Goal: Task Accomplishment & Management: Manage account settings

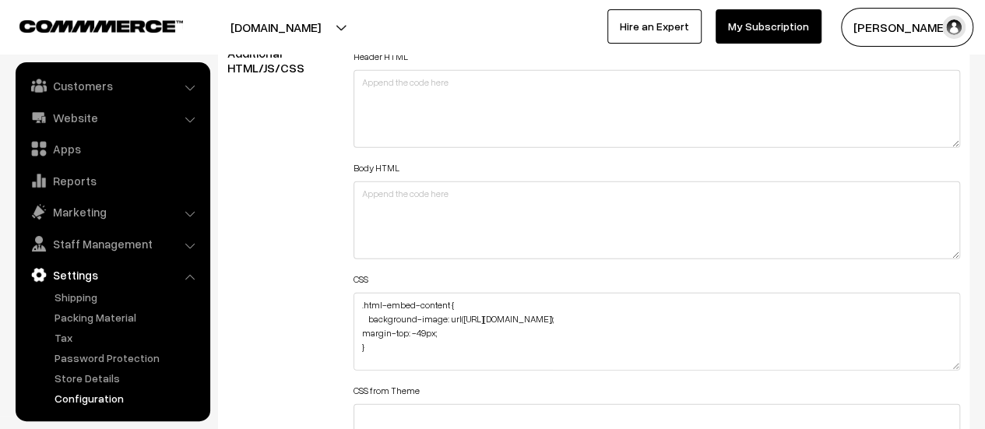
scroll to position [1947, 0]
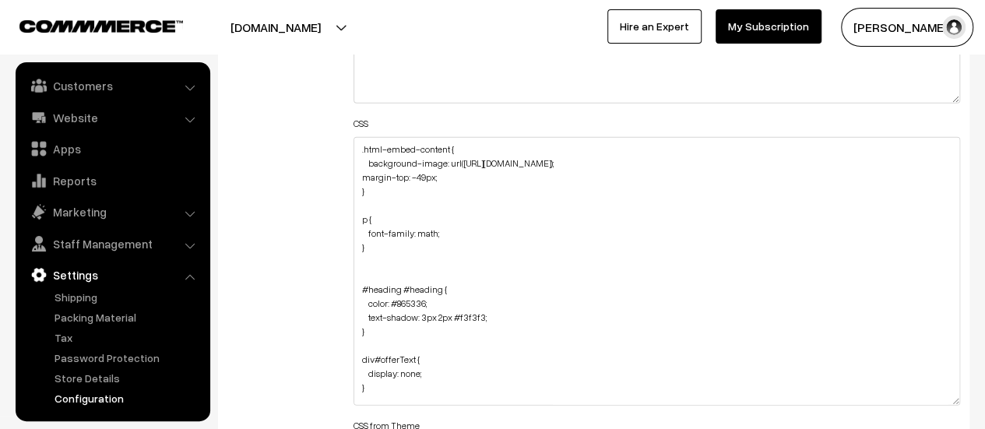
drag, startPoint x: 951, startPoint y: 209, endPoint x: 908, endPoint y: 400, distance: 195.5
click at [908, 400] on textarea ".html-embed-content { background-image: url(https://i.ibb.co/BVR5Zk7P/Untitled-…" at bounding box center [657, 271] width 607 height 269
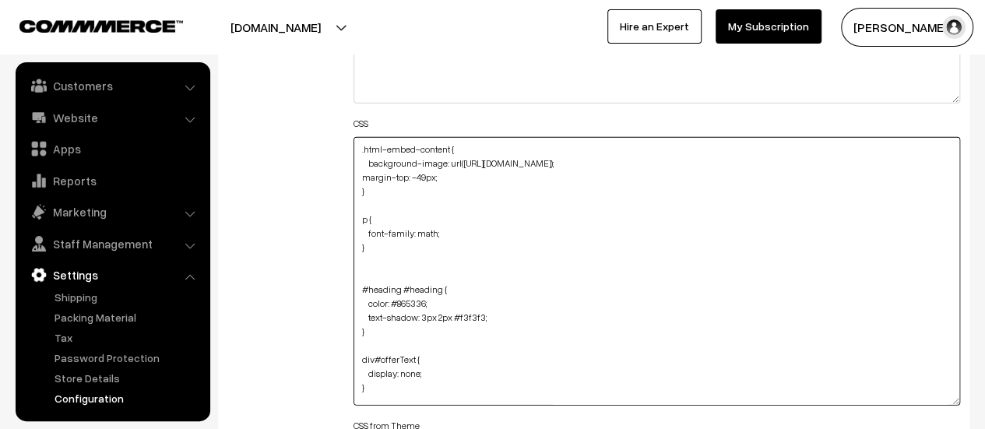
click at [412, 247] on textarea ".html-embed-content { background-image: url(https://i.ibb.co/BVR5Zk7P/Untitled-…" at bounding box center [657, 271] width 607 height 269
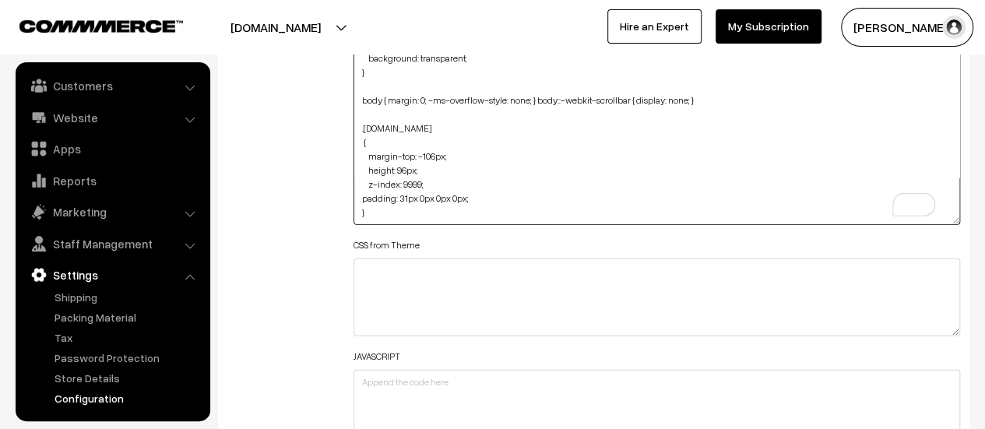
scroll to position [2120, 0]
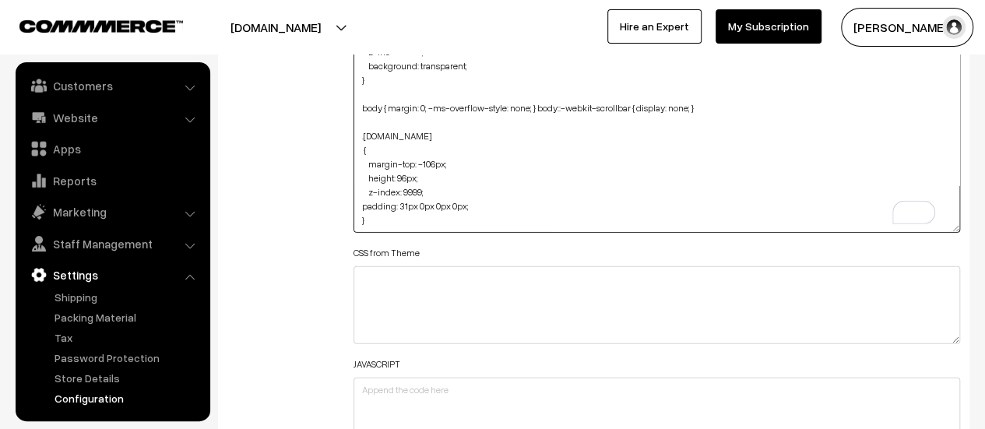
click at [399, 202] on textarea ".html-embed-content { background-image: url(https://i.ibb.co/BVR5Zk7P/Untitled-…" at bounding box center [657, 98] width 607 height 269
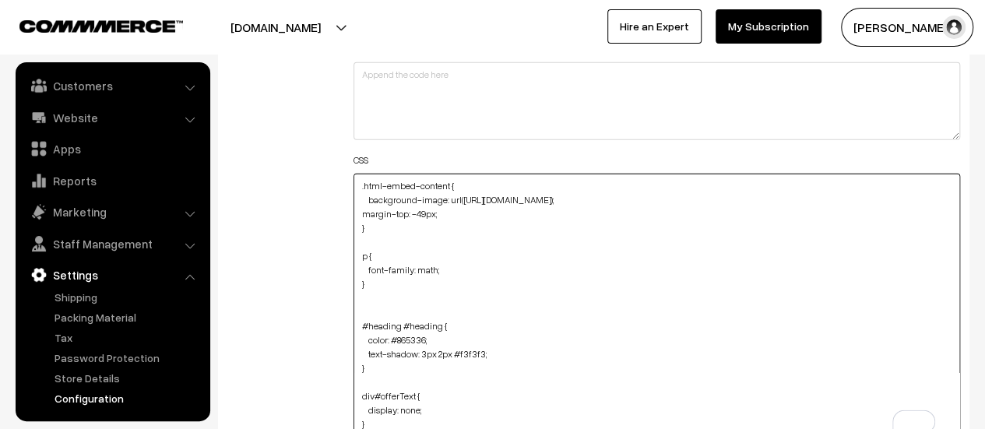
scroll to position [1928, 0]
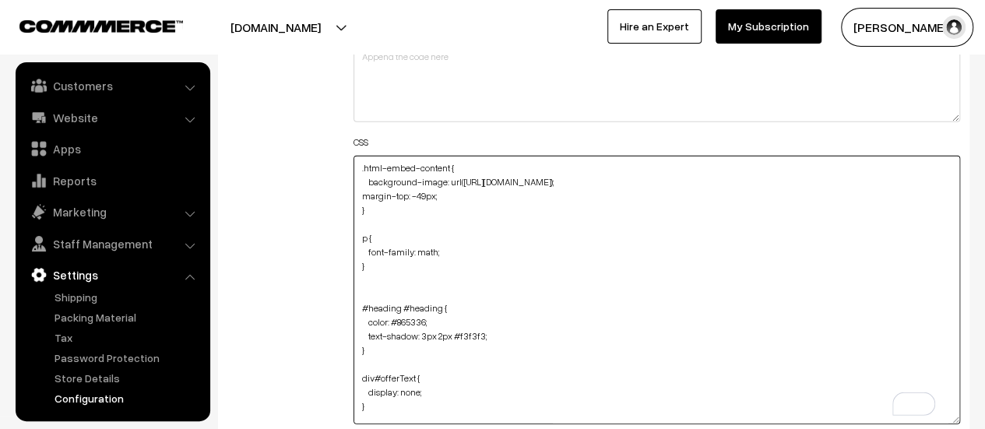
click at [360, 166] on textarea ".html-embed-content { background-image: url(https://i.ibb.co/BVR5Zk7P/Untitled-…" at bounding box center [657, 290] width 607 height 269
paste textarea "div#productType1 { background-image: url(https://i.ibb.co/bgkMhfV8/Background-2…"
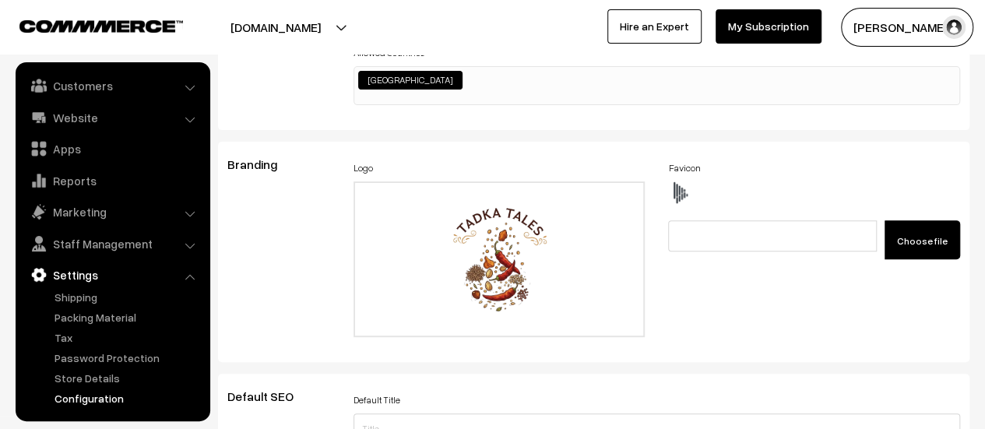
scroll to position [0, 0]
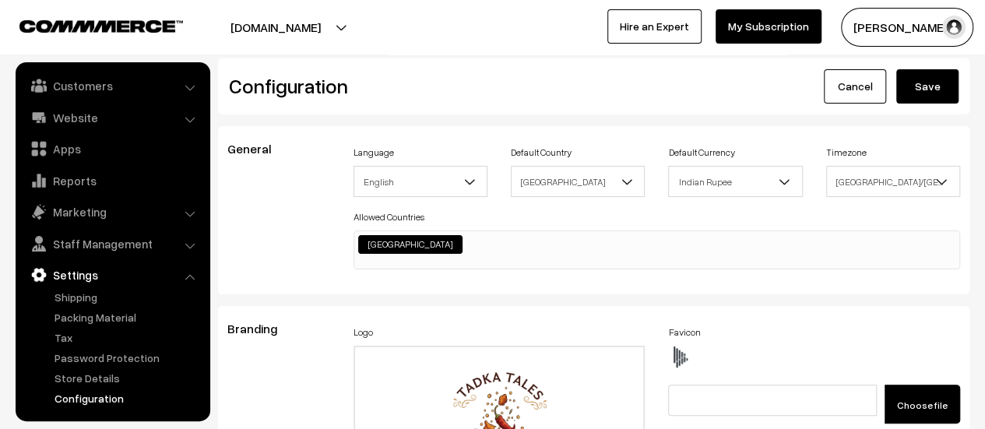
type textarea "div#productType1 { background-image: url(https://i.ibb.co/bgkMhfV8/Background-2…"
click at [913, 88] on button "Save" at bounding box center [927, 86] width 62 height 34
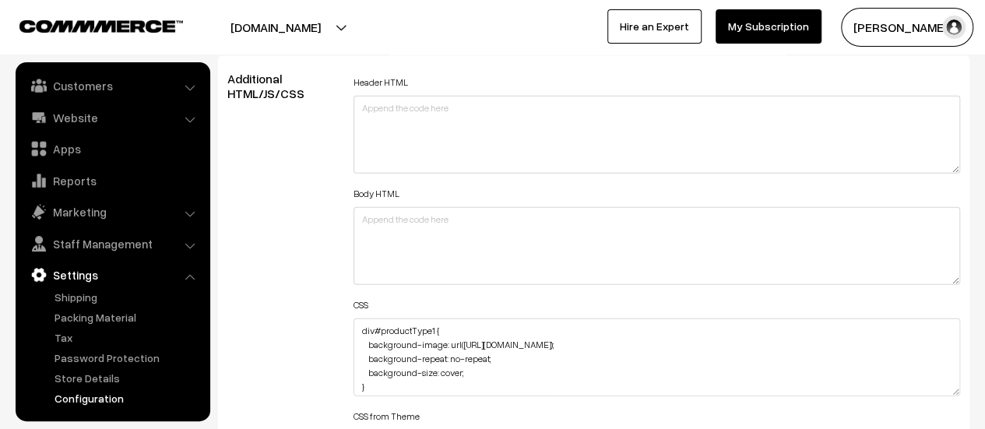
scroll to position [1869, 0]
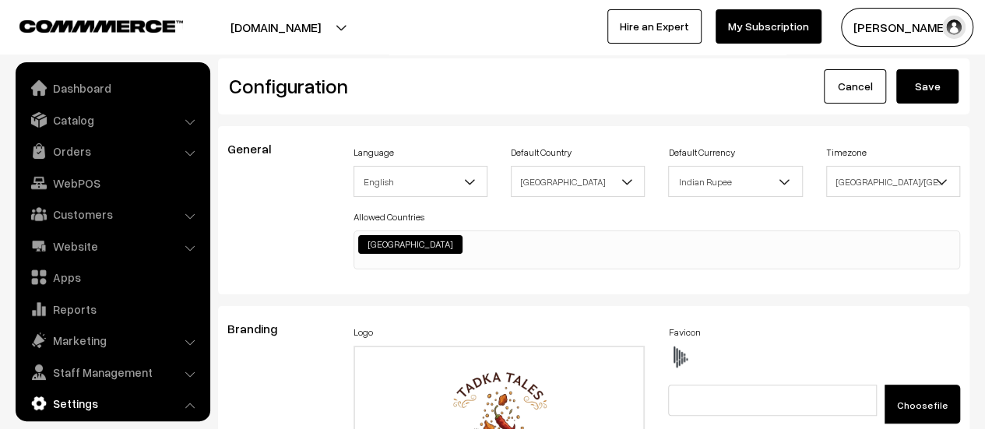
scroll to position [1252, 0]
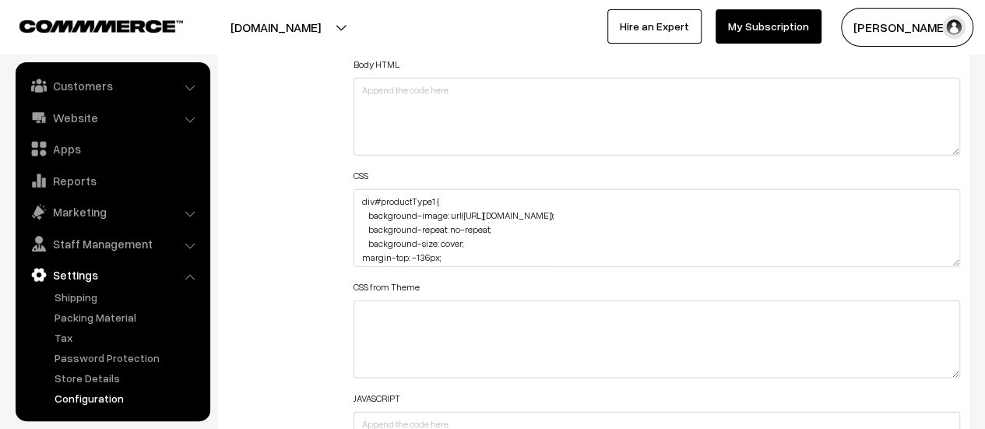
scroll to position [1947, 0]
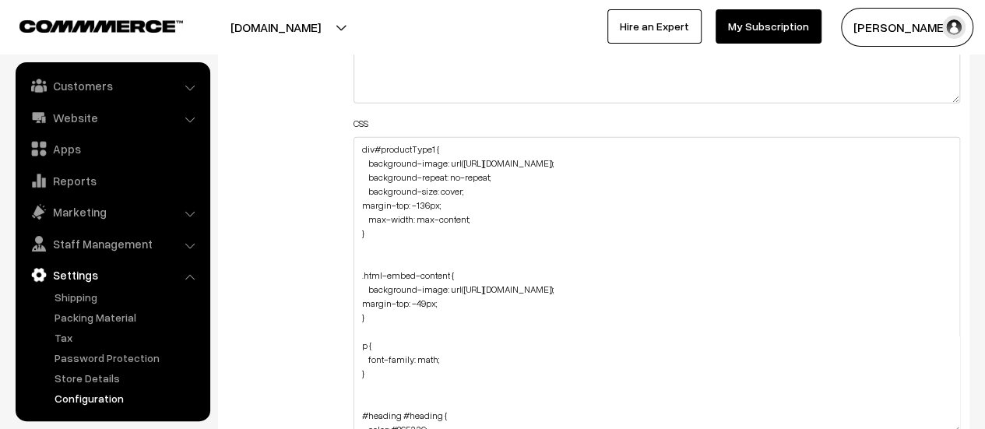
drag, startPoint x: 956, startPoint y: 208, endPoint x: 913, endPoint y: 420, distance: 216.2
click at [931, 427] on textarea "div#productType1 { background-image: url(https://i.ibb.co/bgkMhfV8/Background-2…" at bounding box center [657, 285] width 607 height 297
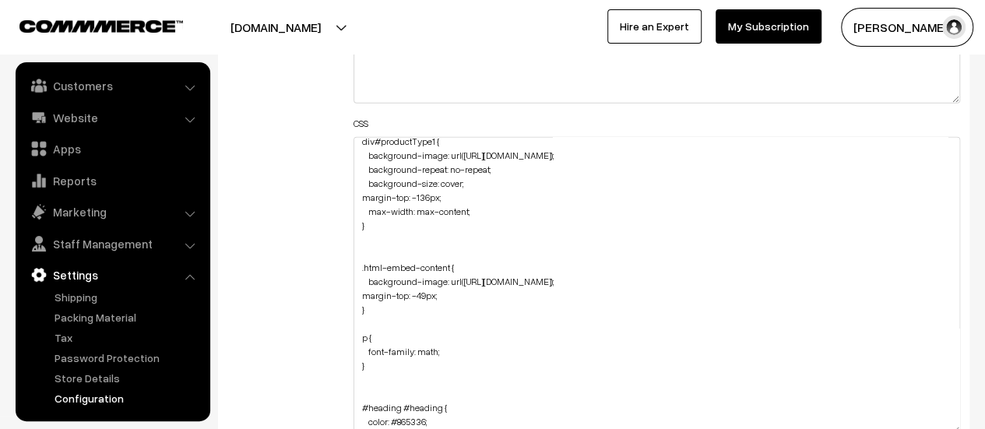
scroll to position [0, 0]
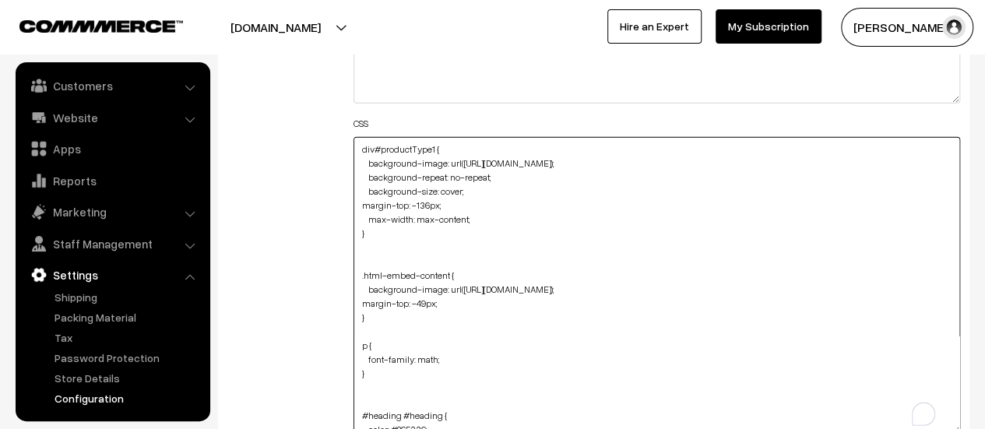
drag, startPoint x: 648, startPoint y: 287, endPoint x: 459, endPoint y: 287, distance: 189.2
click at [459, 287] on textarea "div#productType1 { background-image: url(https://i.ibb.co/bgkMhfV8/Background-2…" at bounding box center [657, 285] width 607 height 297
drag, startPoint x: 634, startPoint y: 157, endPoint x: 460, endPoint y: 159, distance: 173.7
click at [460, 159] on textarea "div#productType1 { background-image: url(https://i.ibb.co/bgkMhfV8/Background-2…" at bounding box center [657, 285] width 607 height 297
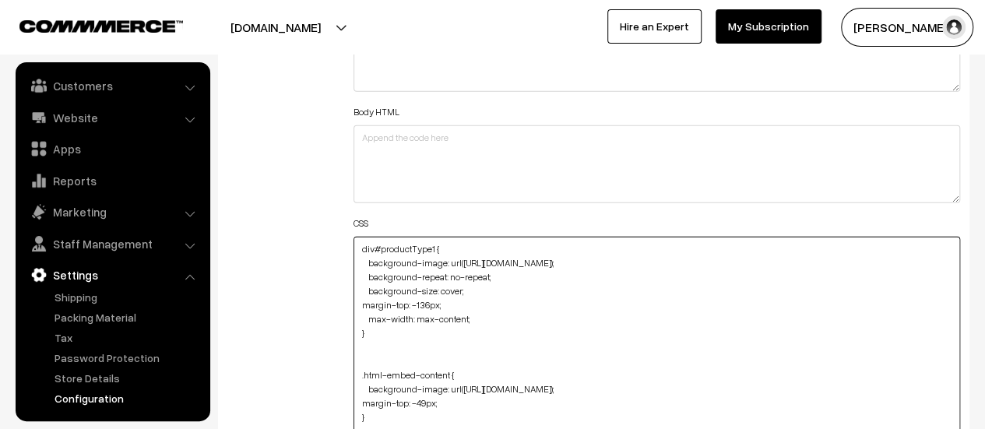
scroll to position [1791, 0]
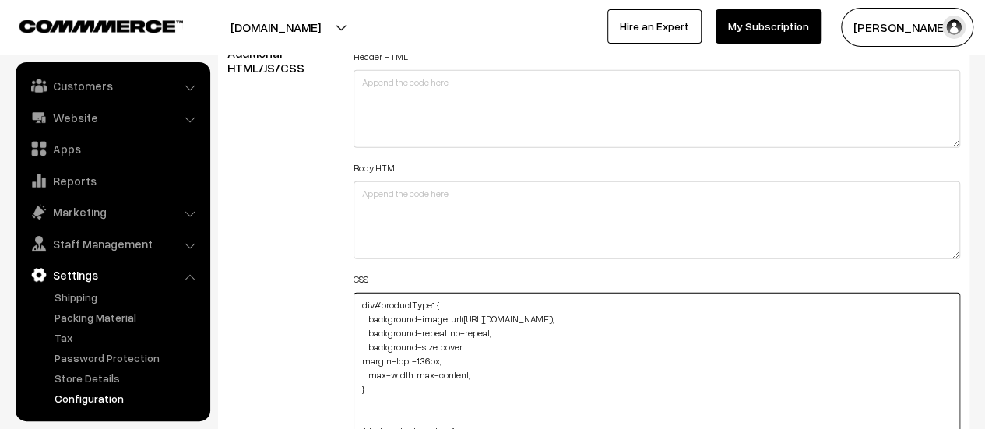
paste textarea "BVR5Zk7P/Untitled-design-4"
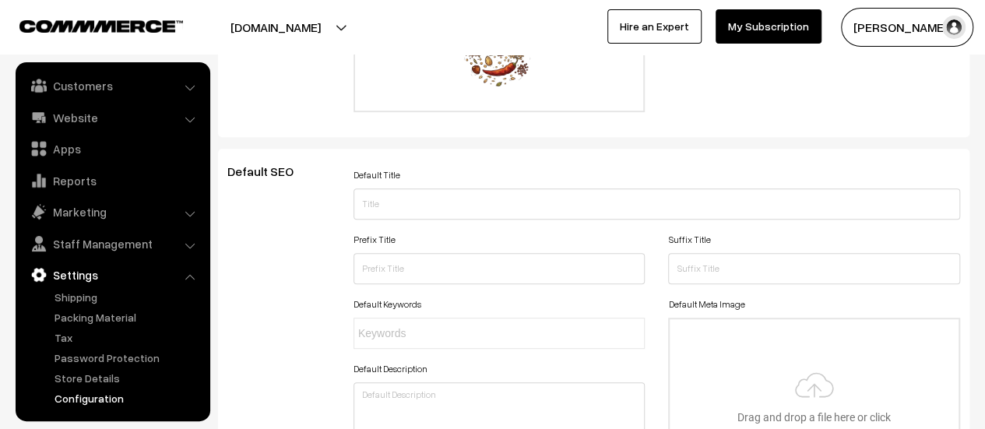
scroll to position [0, 0]
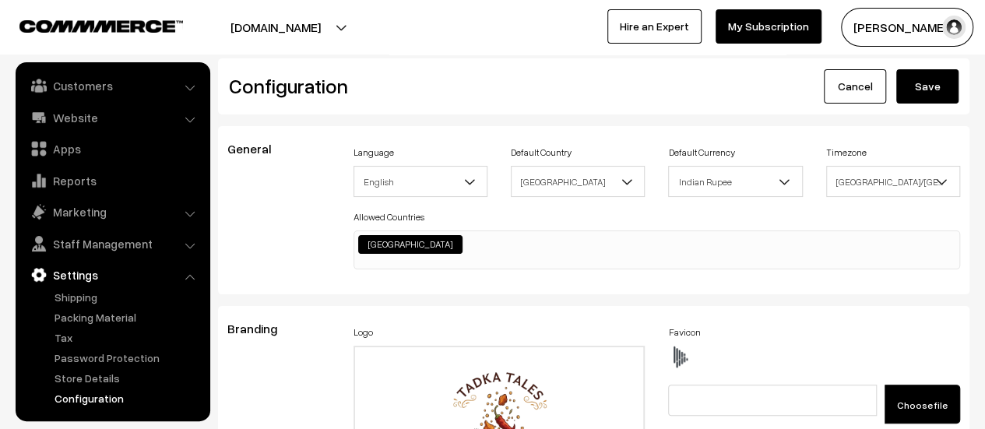
type textarea "div#productType1 { background-image: url(https://i.ibb.co/BVR5Zk7P/Untitled-des…"
click at [938, 96] on button "Save" at bounding box center [927, 86] width 62 height 34
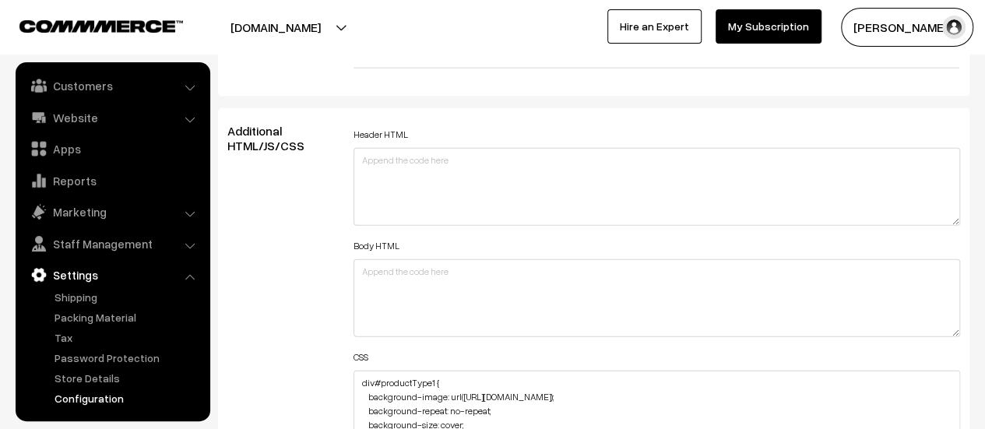
scroll to position [1869, 0]
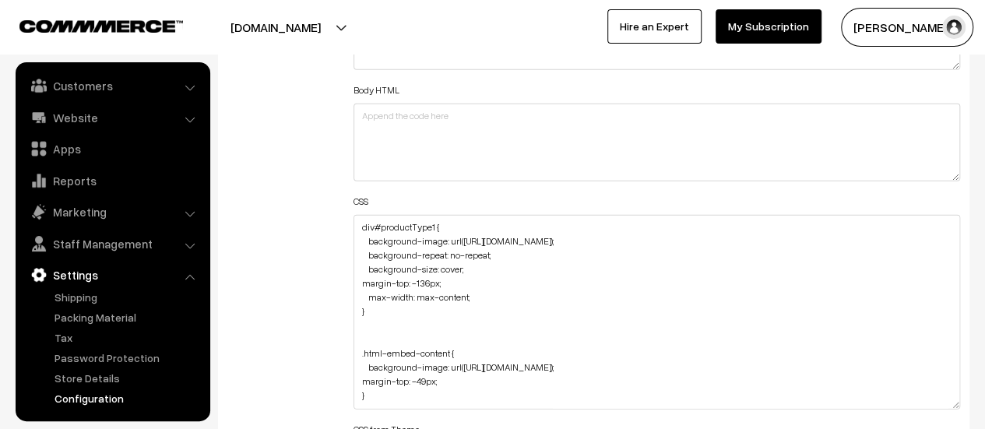
drag, startPoint x: 950, startPoint y: 284, endPoint x: 945, endPoint y: 401, distance: 116.9
click at [945, 401] on textarea "div#productType1 { background-image: url([URL][DOMAIN_NAME]); background-repeat…" at bounding box center [657, 312] width 607 height 195
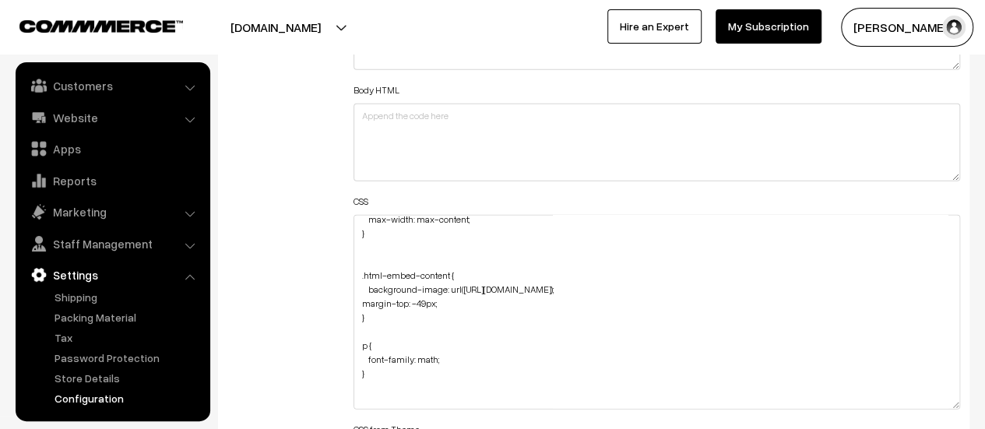
scroll to position [0, 0]
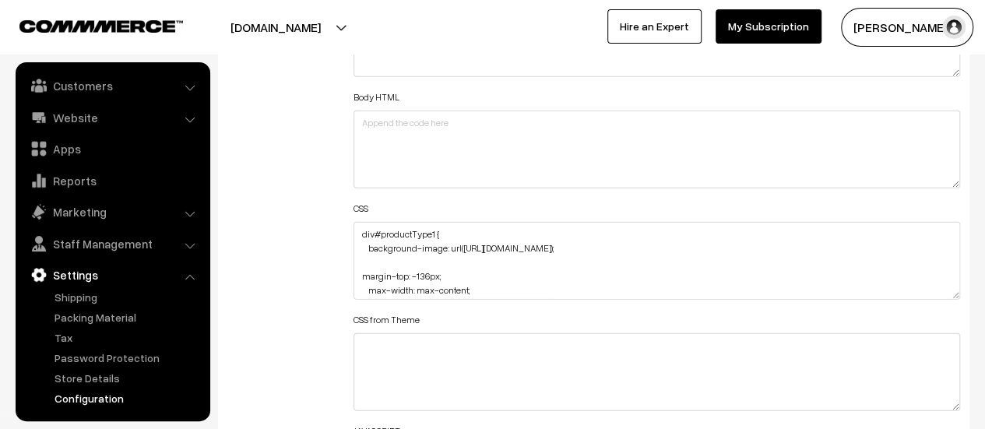
scroll to position [1947, 0]
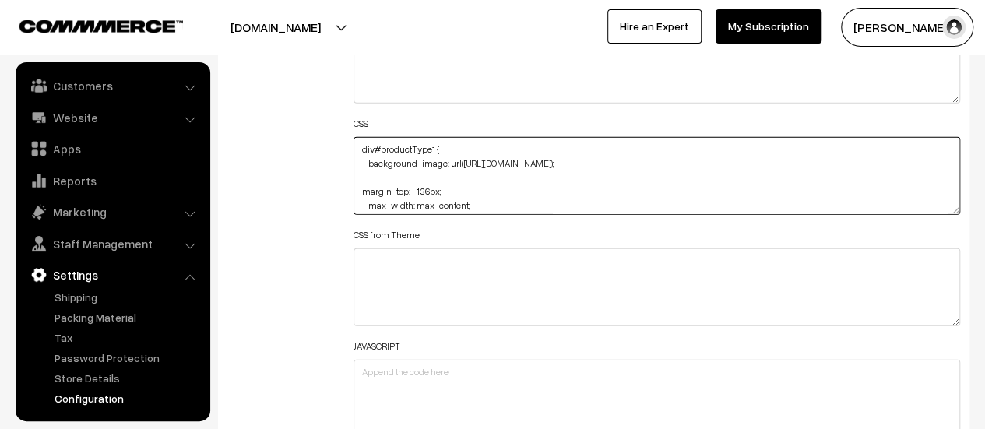
click at [646, 174] on textarea "div#productType1 { background-image: url(https://i.ibb.co/BVR5Zk7P/Untitled-des…" at bounding box center [657, 176] width 607 height 78
paste textarea "background-repeat: no-repeat; background-size: cover;"
drag, startPoint x: 480, startPoint y: 185, endPoint x: 368, endPoint y: 186, distance: 112.1
click at [368, 186] on textarea "div#productType1 { background-image: url(https://i.ibb.co/BVR5Zk7P/Untitled-des…" at bounding box center [657, 176] width 607 height 78
click at [457, 181] on textarea "div#productType1 { background-image: url(https://i.ibb.co/BVR5Zk7P/Untitled-des…" at bounding box center [657, 176] width 607 height 78
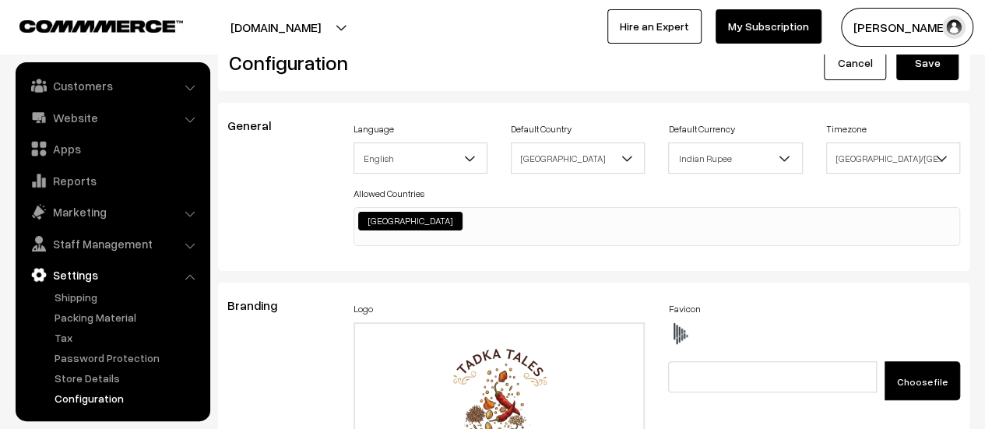
scroll to position [0, 0]
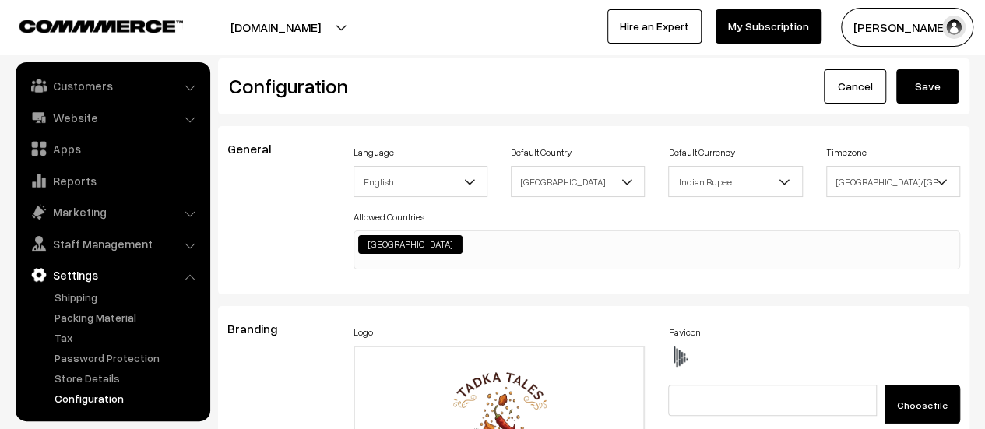
type textarea "div#productType1 { background-image: url(https://i.ibb.co/BVR5Zk7P/Untitled-des…"
click at [909, 93] on button "Save" at bounding box center [927, 86] width 62 height 34
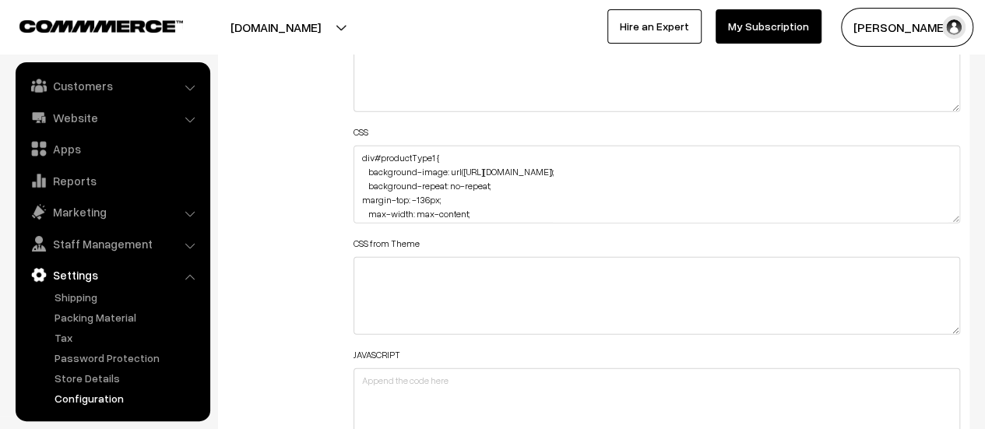
scroll to position [1947, 0]
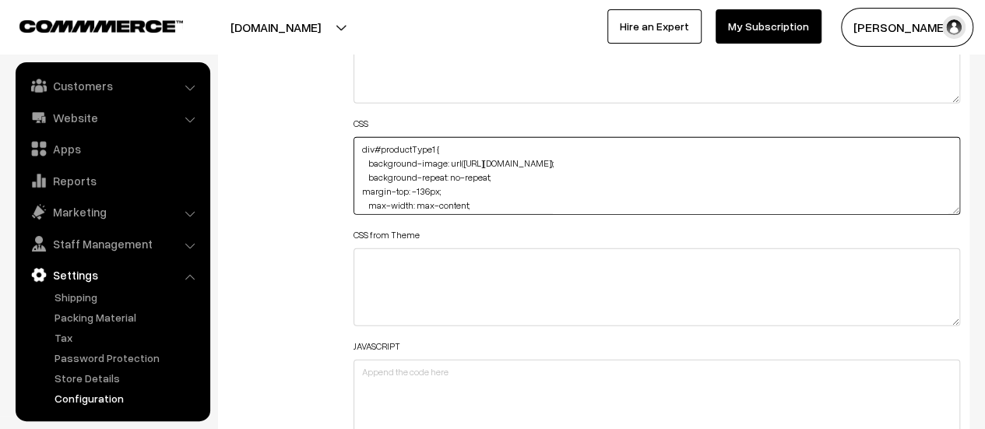
click at [500, 174] on textarea "div#productType1 { background-image: url(https://i.ibb.co/BVR5Zk7P/Untitled-des…" at bounding box center [657, 176] width 607 height 78
paste textarea "background-size: cover;"
drag, startPoint x: 501, startPoint y: 174, endPoint x: 364, endPoint y: 177, distance: 136.3
click at [364, 177] on textarea "div#productType1 { background-image: url(https://i.ibb.co/BVR5Zk7P/Untitled-des…" at bounding box center [657, 176] width 607 height 78
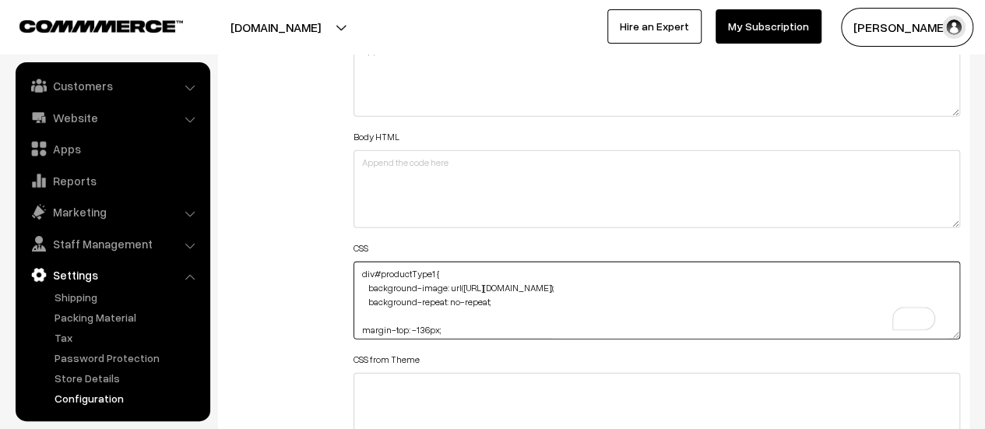
scroll to position [1869, 0]
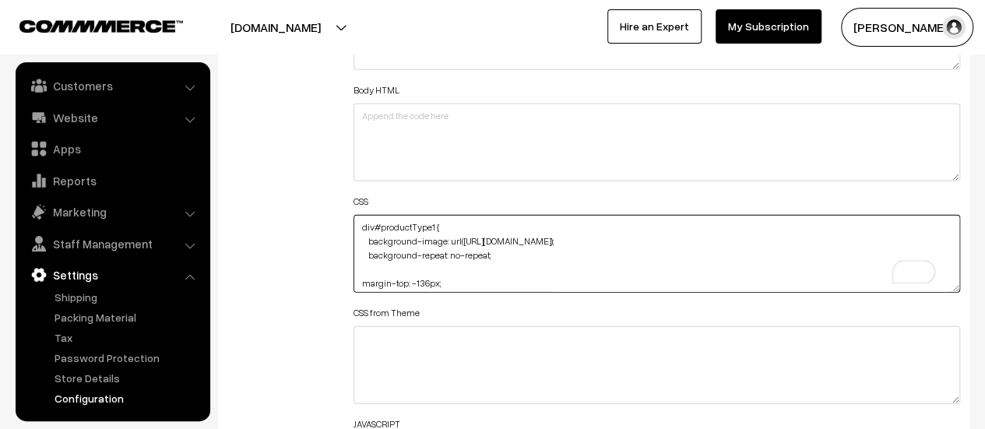
paste textarea "background-size: cover;"
drag, startPoint x: 497, startPoint y: 253, endPoint x: 371, endPoint y: 248, distance: 125.5
click at [371, 248] on textarea "div#productType1 { background-image: url(https://i.ibb.co/BVR5Zk7P/Untitled-des…" at bounding box center [657, 254] width 607 height 78
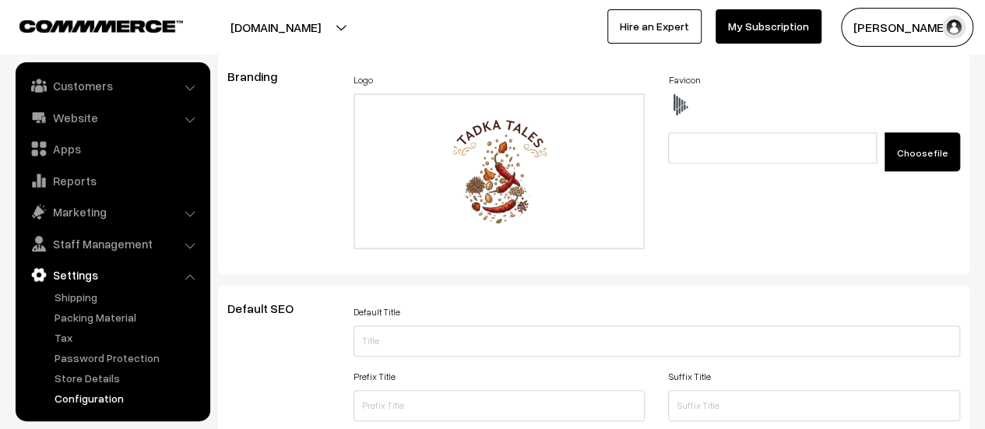
scroll to position [0, 0]
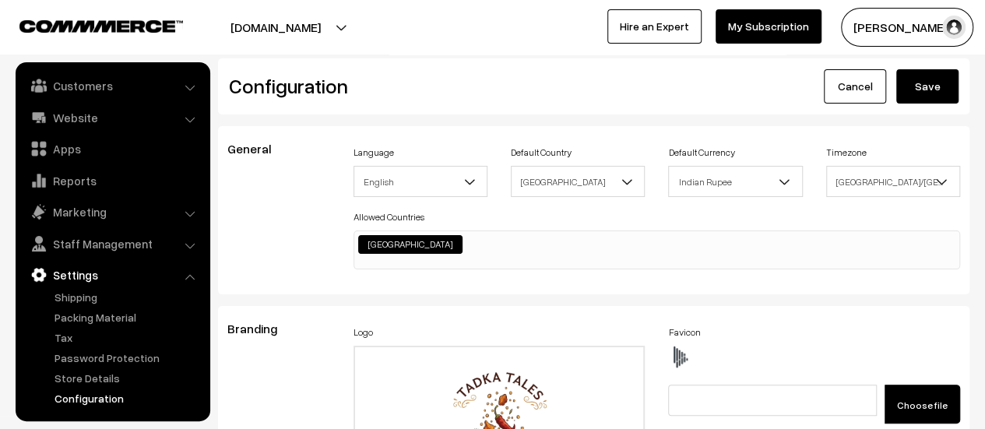
type textarea "div#productType1 { background-image: url(https://i.ibb.co/BVR5Zk7P/Untitled-des…"
click at [903, 95] on button "Save" at bounding box center [927, 86] width 62 height 34
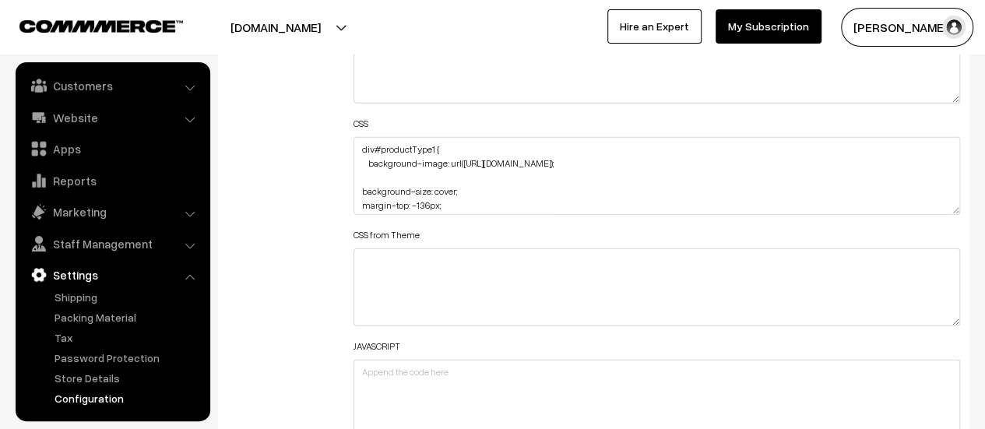
scroll to position [1869, 0]
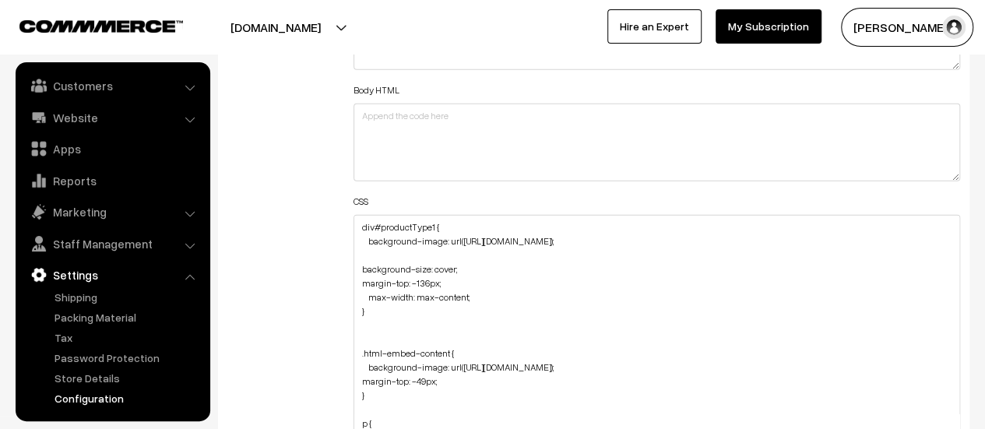
drag, startPoint x: 953, startPoint y: 284, endPoint x: 930, endPoint y: 466, distance: 182.9
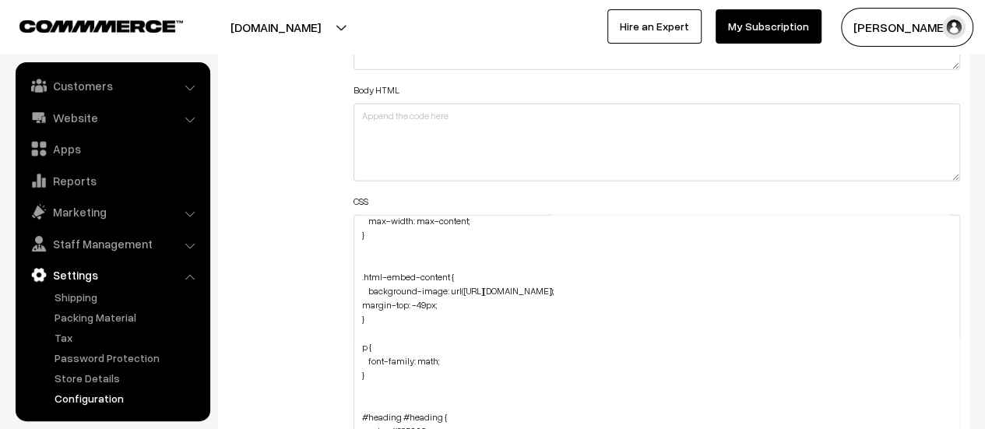
scroll to position [156, 0]
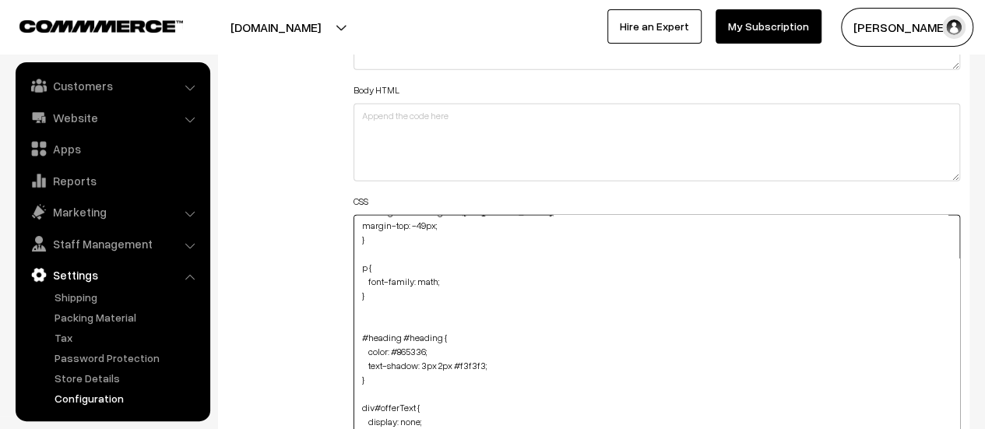
click at [455, 275] on textarea "div#productType1 { background-image: url([URL][DOMAIN_NAME]); background-size: …" at bounding box center [657, 344] width 607 height 259
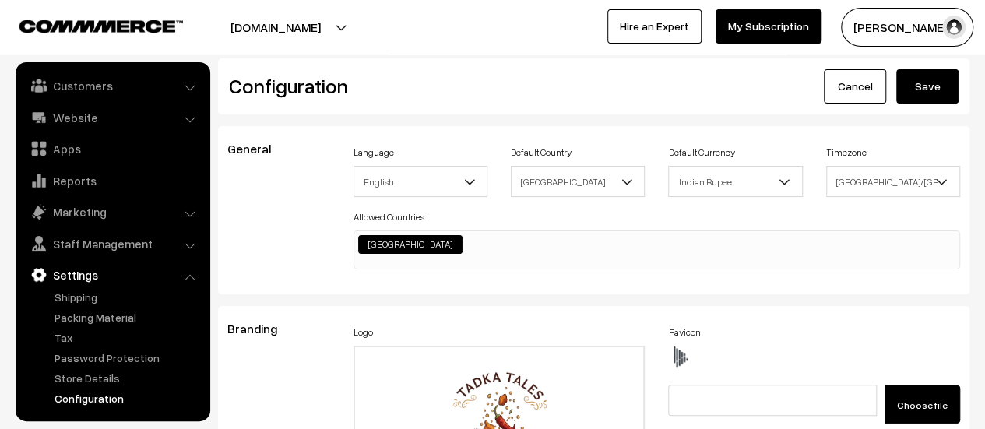
scroll to position [1252, 0]
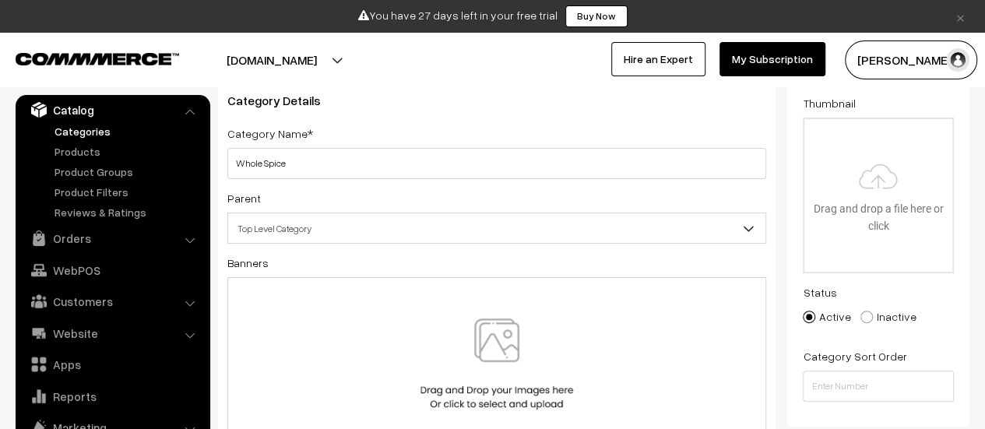
scroll to position [156, 0]
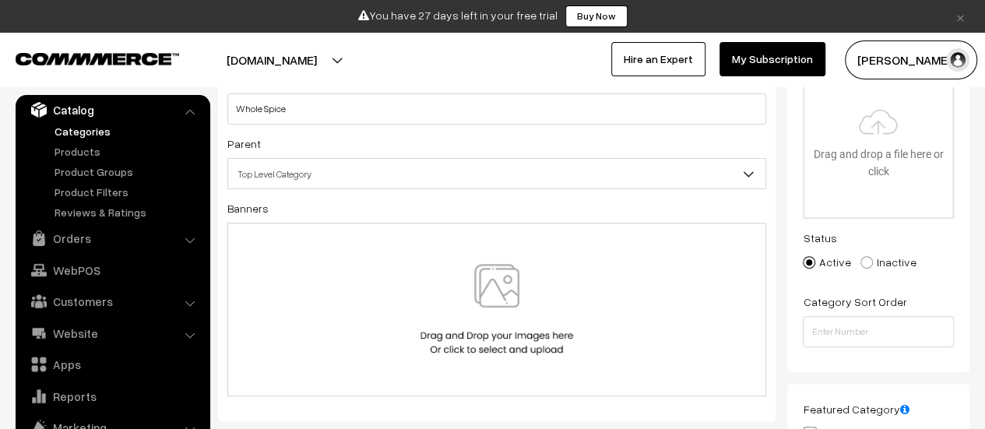
type input "Whole Spice"
click at [544, 164] on span "Top Level Category" at bounding box center [496, 173] width 537 height 27
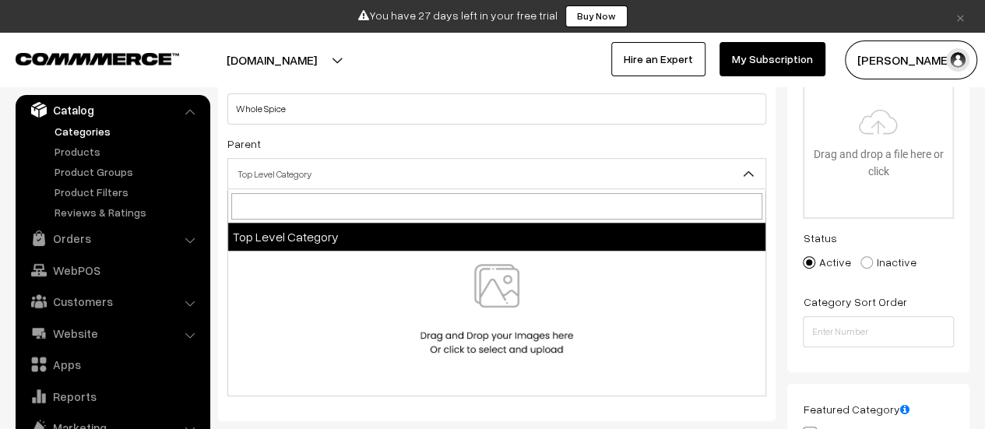
drag, startPoint x: 346, startPoint y: 227, endPoint x: 427, endPoint y: 228, distance: 81.0
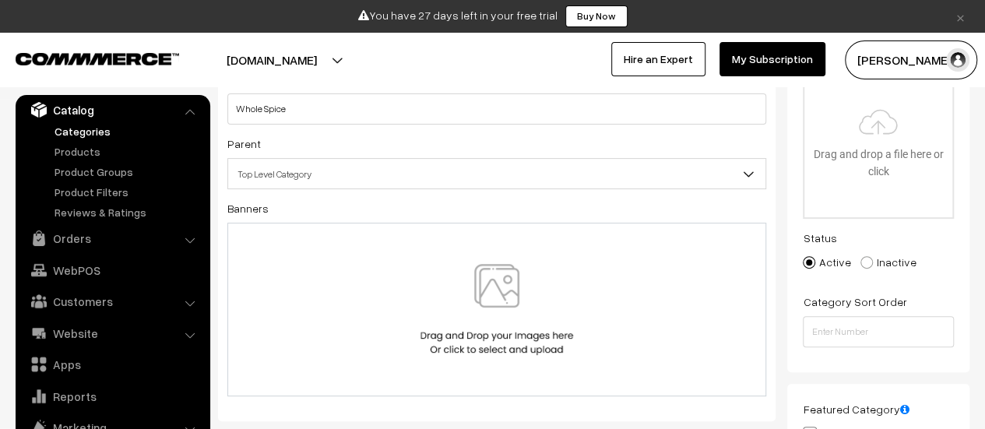
click at [511, 267] on img at bounding box center [497, 309] width 160 height 91
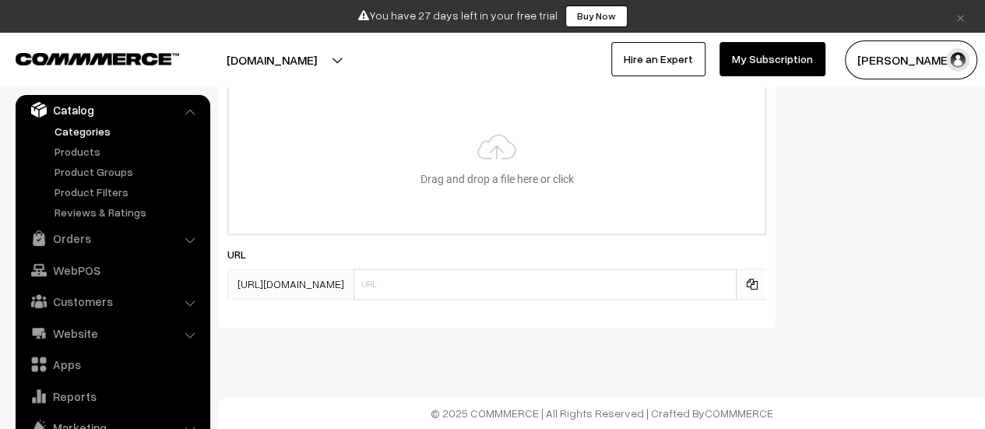
scroll to position [987, 0]
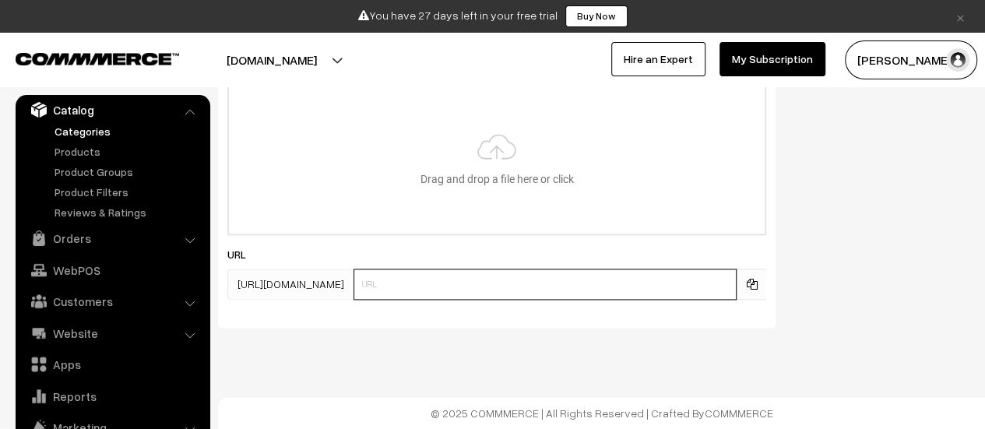
click at [528, 292] on input "text" at bounding box center [545, 284] width 383 height 31
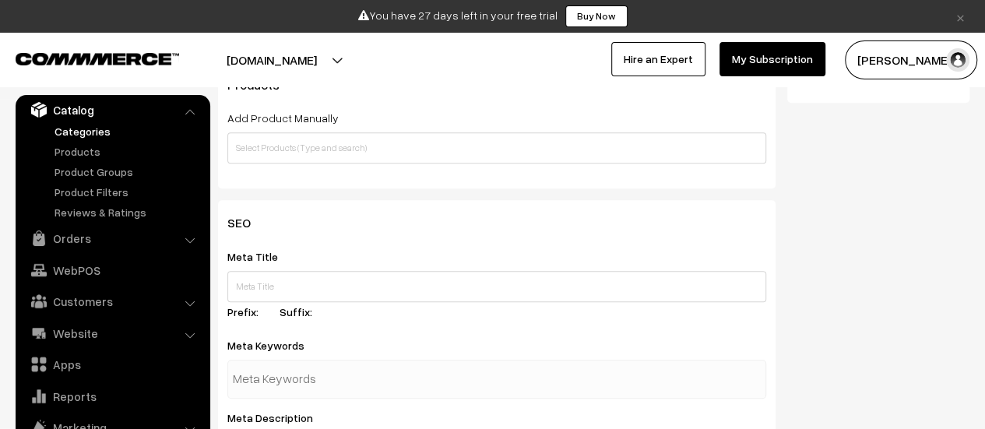
scroll to position [0, 0]
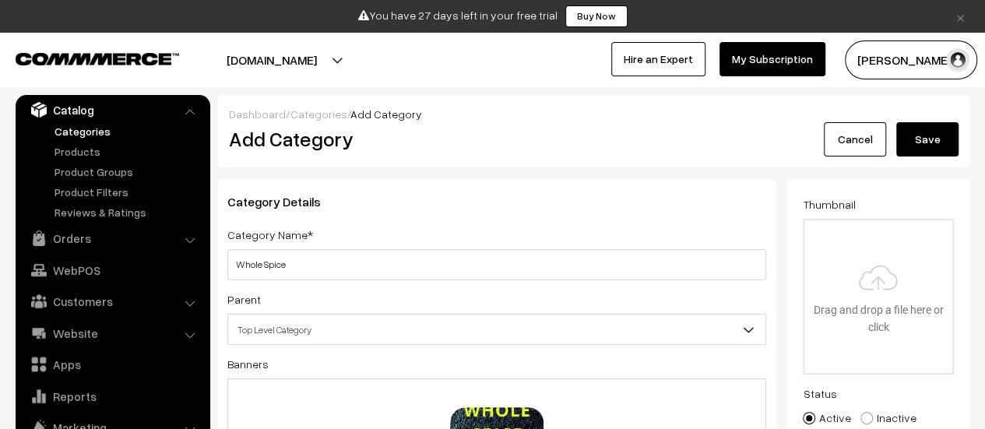
type input "whole-spice"
drag, startPoint x: 913, startPoint y: 132, endPoint x: 850, endPoint y: 138, distance: 63.3
click at [913, 132] on button "Save" at bounding box center [927, 139] width 62 height 34
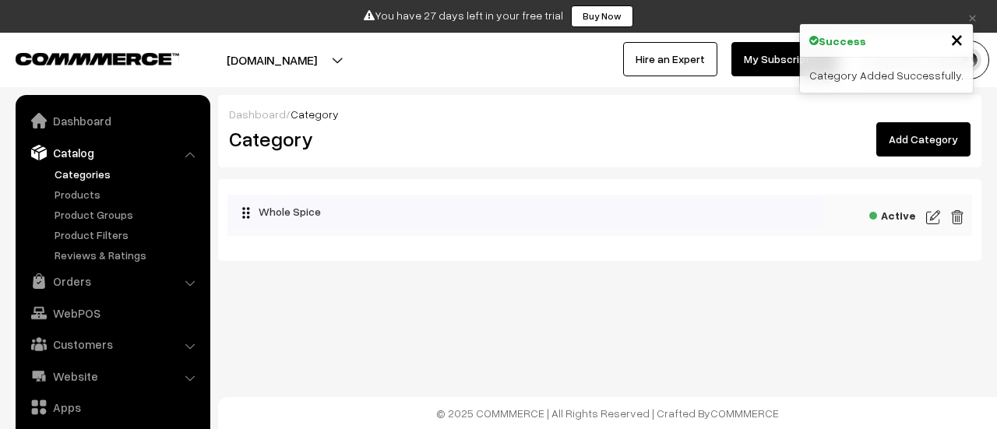
scroll to position [43, 0]
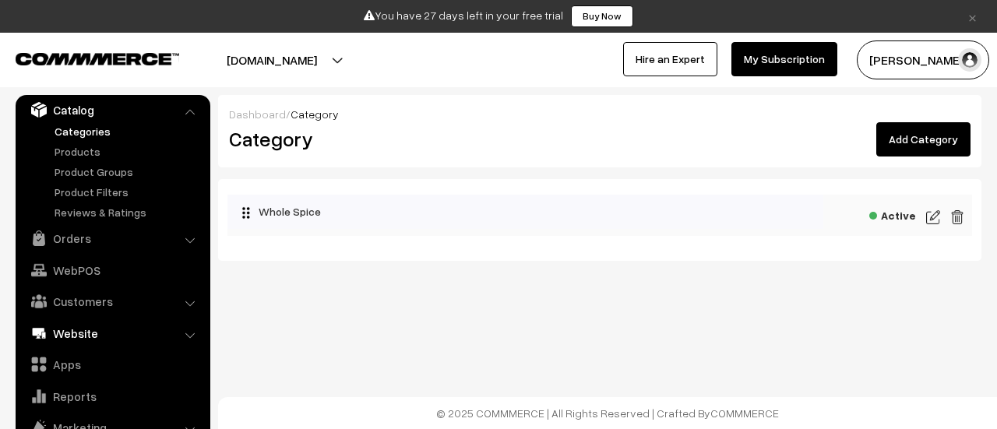
click at [81, 329] on link "Website" at bounding box center [111, 333] width 185 height 28
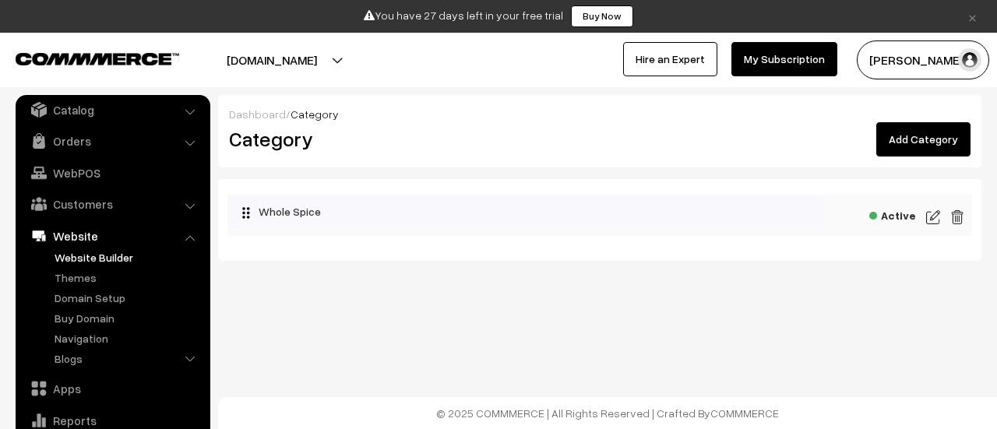
click at [89, 263] on link "Website Builder" at bounding box center [128, 257] width 154 height 16
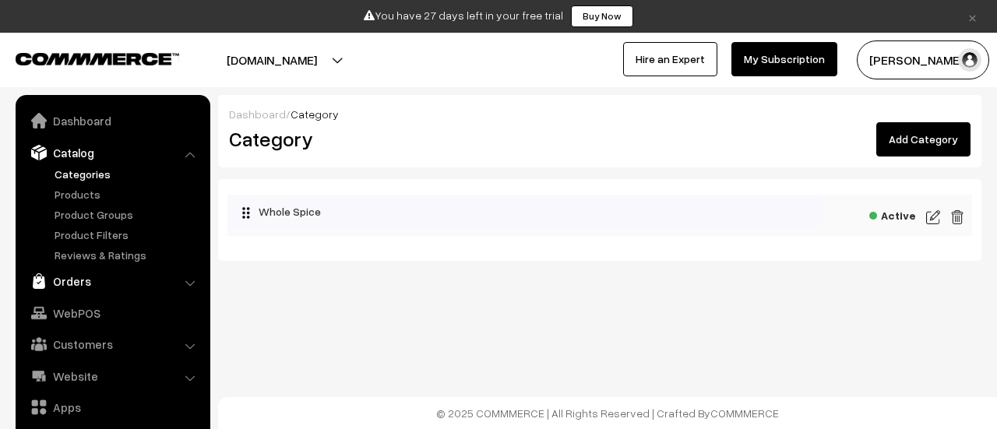
scroll to position [43, 0]
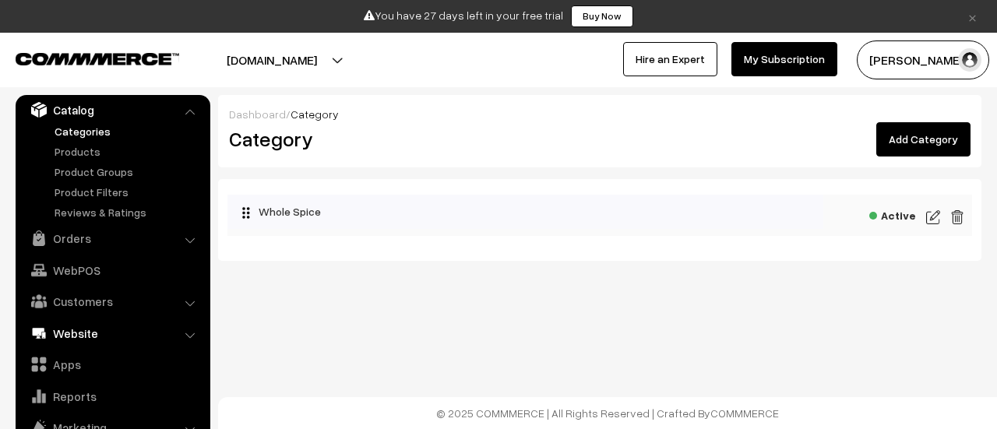
click at [79, 330] on link "Website" at bounding box center [111, 333] width 185 height 28
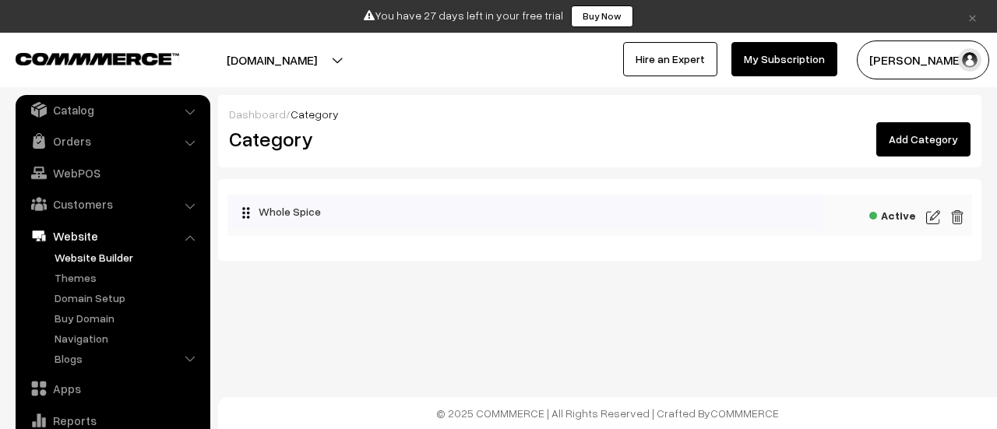
click at [97, 262] on link "Website Builder" at bounding box center [128, 257] width 154 height 16
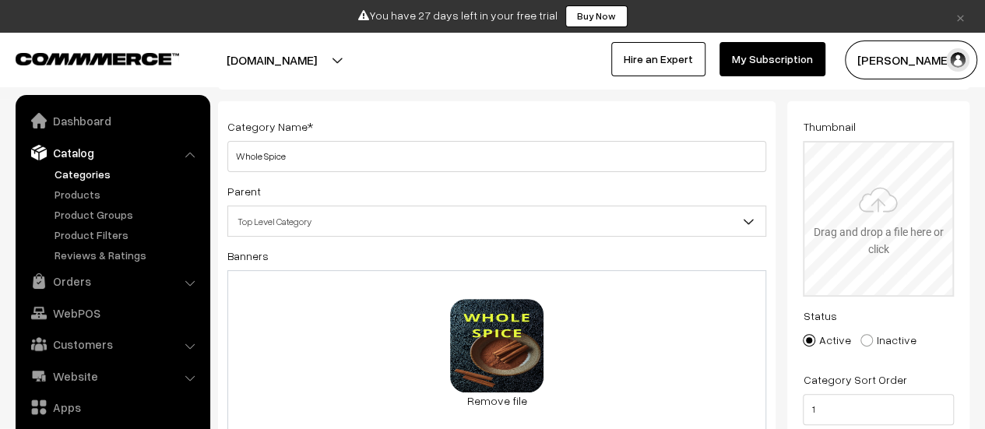
scroll to position [43, 0]
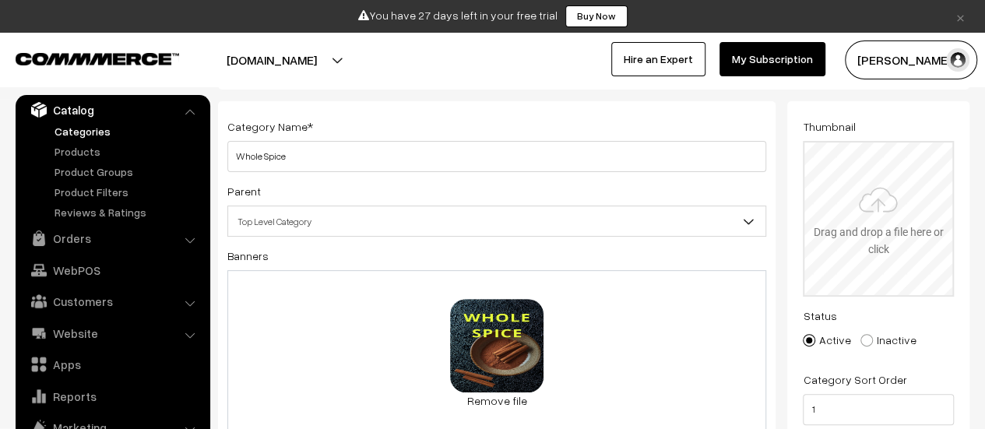
click at [925, 197] on input "file" at bounding box center [878, 218] width 148 height 153
type input "C:\fakepath\Untitled (Phone Wallpaper) (30).png"
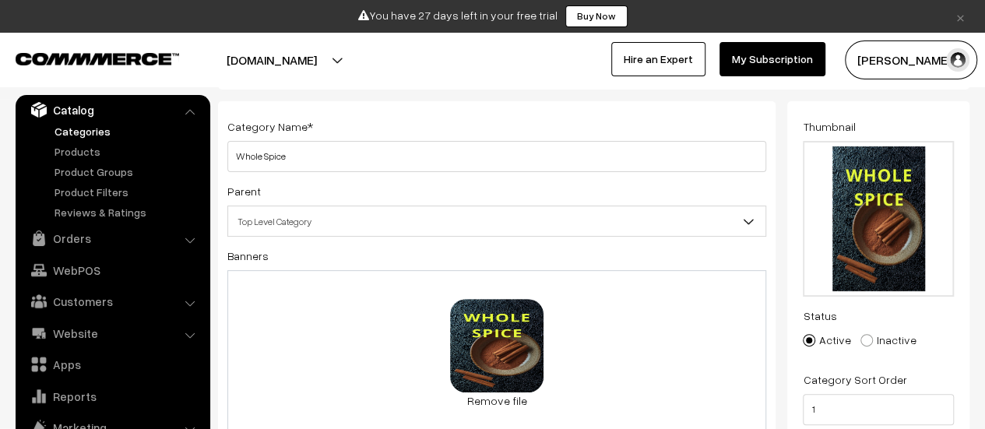
scroll to position [0, 0]
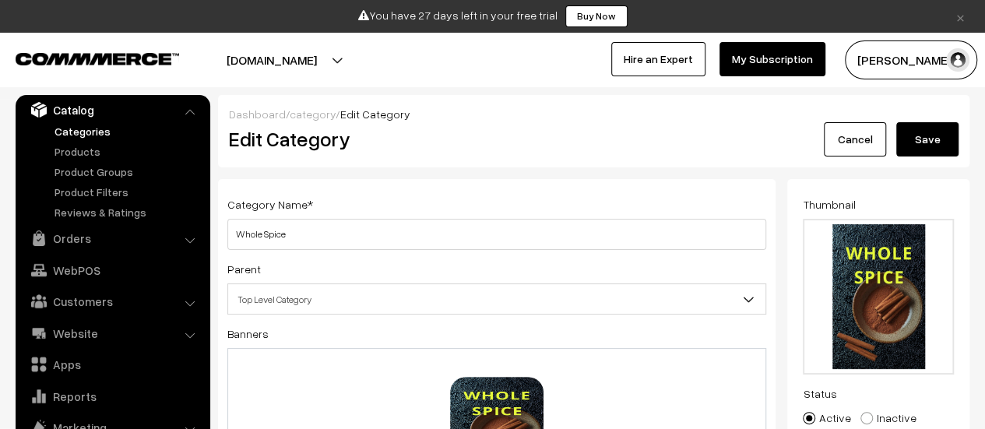
click at [931, 133] on button "Save" at bounding box center [927, 139] width 62 height 34
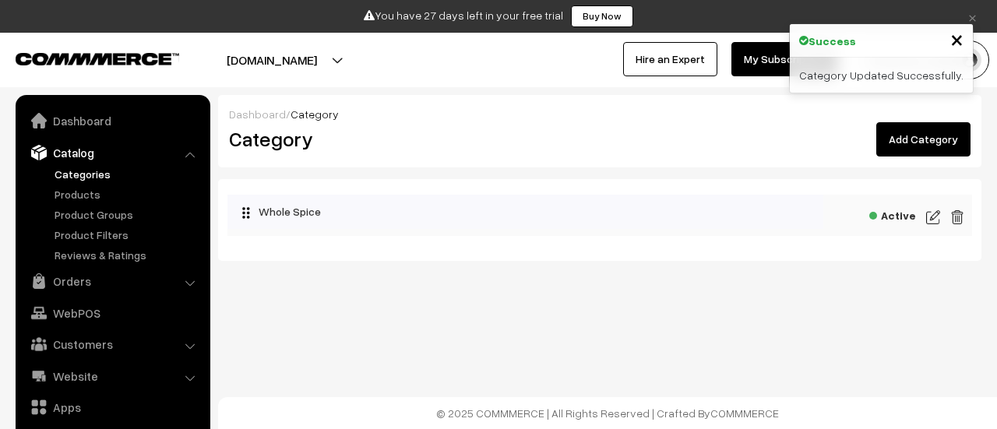
scroll to position [43, 0]
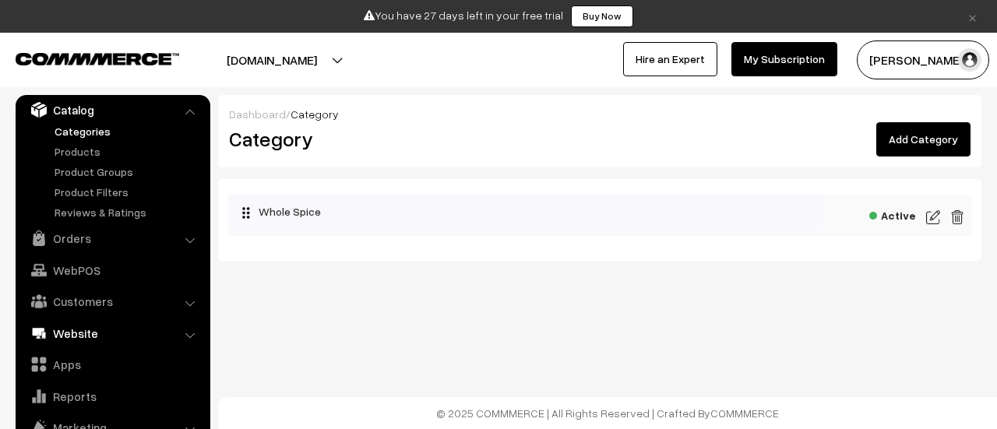
click at [79, 336] on link "Website" at bounding box center [111, 333] width 185 height 28
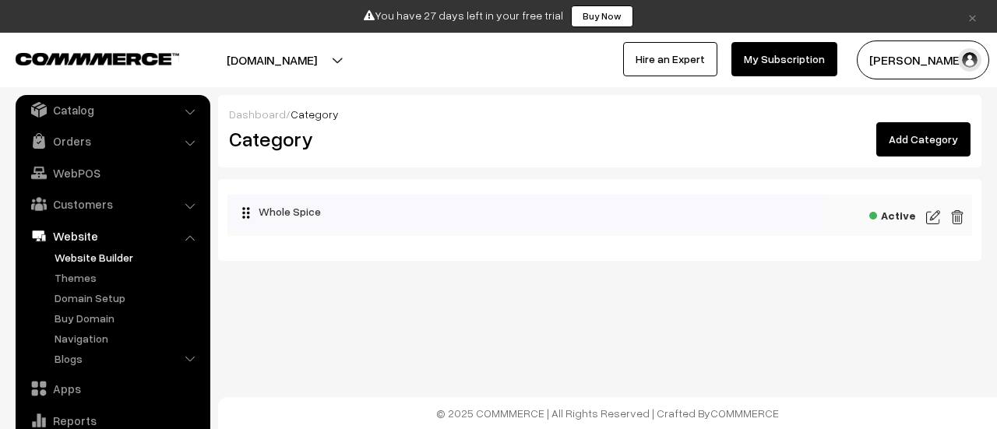
click at [92, 261] on link "Website Builder" at bounding box center [128, 257] width 154 height 16
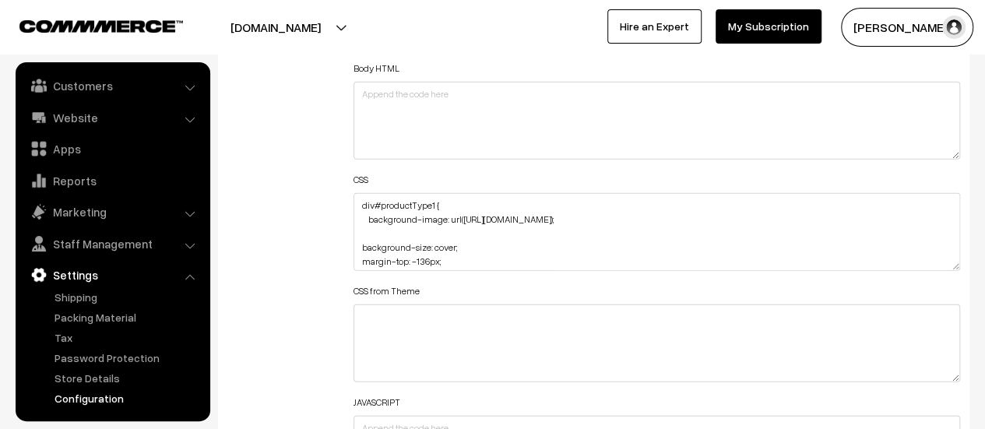
scroll to position [1947, 0]
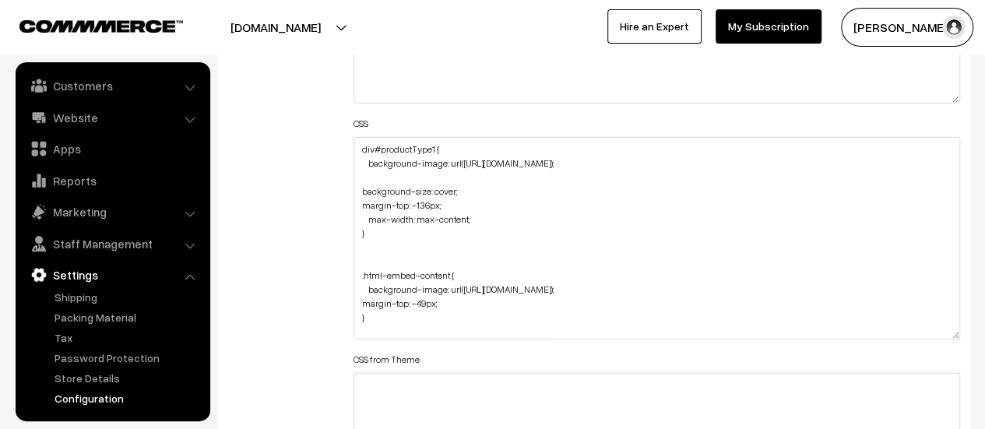
drag, startPoint x: 952, startPoint y: 206, endPoint x: 951, endPoint y: 331, distance: 125.4
click at [951, 331] on textarea "div#productType1 { background-image: url(https://i.ibb.co/BVR5Zk7P/Untitled-des…" at bounding box center [657, 238] width 607 height 202
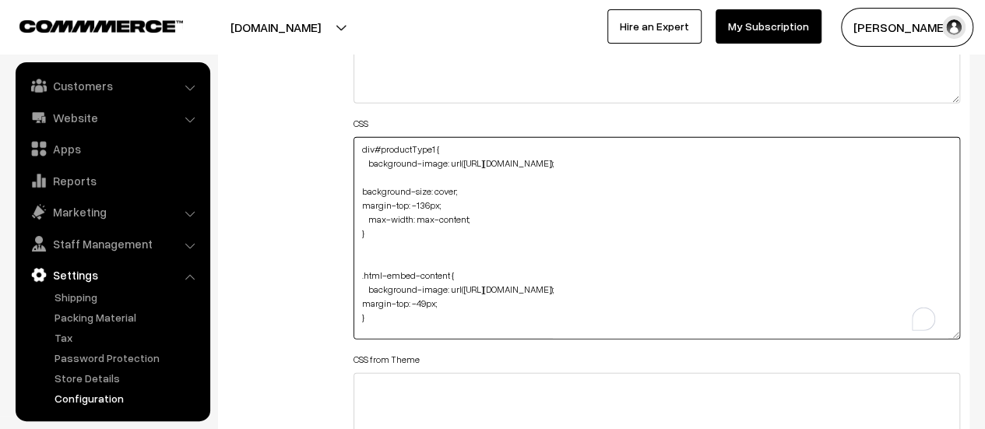
drag, startPoint x: 485, startPoint y: 213, endPoint x: 368, endPoint y: 215, distance: 116.8
click at [368, 215] on textarea "div#productType1 { background-image: url(https://i.ibb.co/BVR5Zk7P/Untitled-des…" at bounding box center [657, 238] width 607 height 202
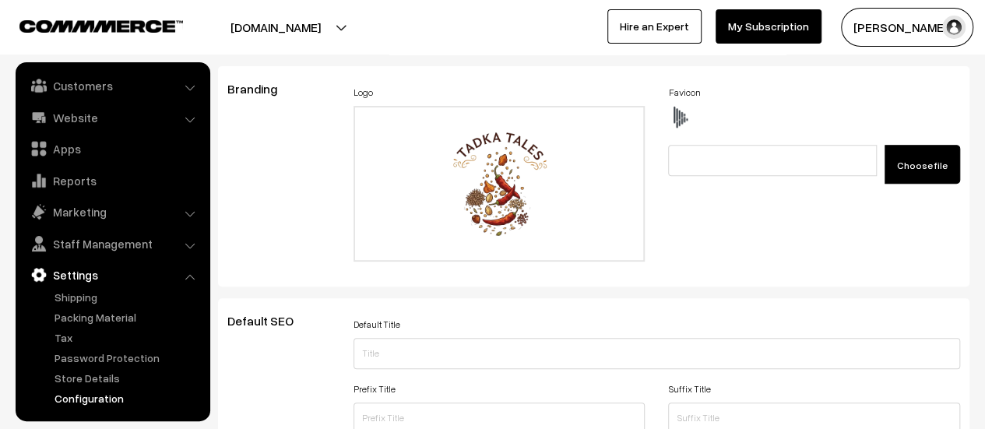
scroll to position [0, 0]
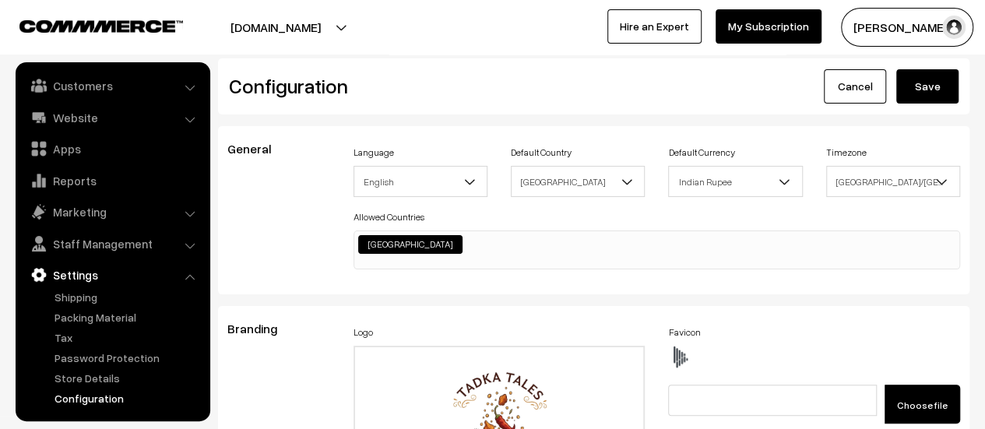
type textarea "div#productType1 { background-image: url(https://i.ibb.co/BVR5Zk7P/Untitled-des…"
click at [922, 97] on button "Save" at bounding box center [927, 86] width 62 height 34
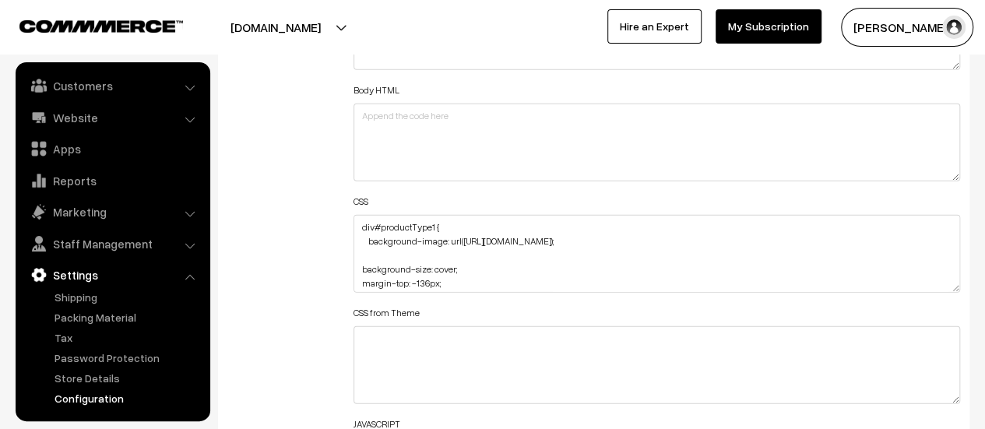
scroll to position [1947, 0]
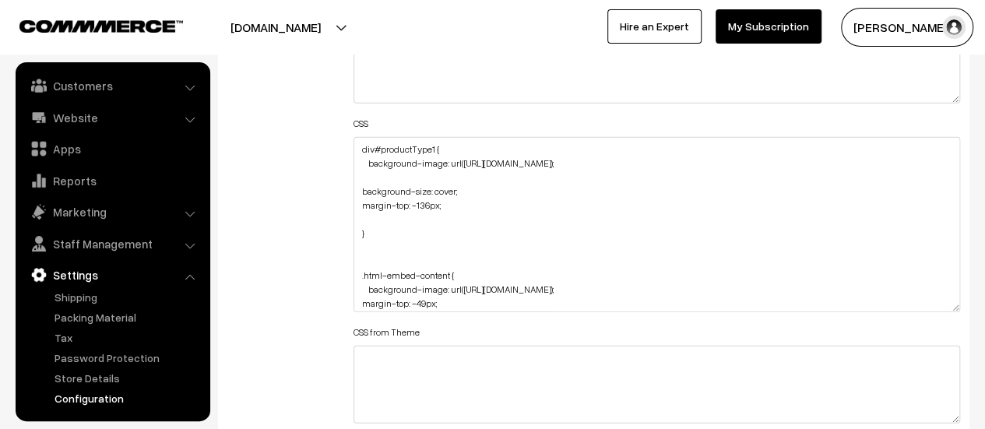
drag, startPoint x: 952, startPoint y: 206, endPoint x: 941, endPoint y: 305, distance: 99.5
click at [941, 305] on textarea "div#productType1 { background-image: url([URL][DOMAIN_NAME]); background-size: …" at bounding box center [657, 224] width 607 height 175
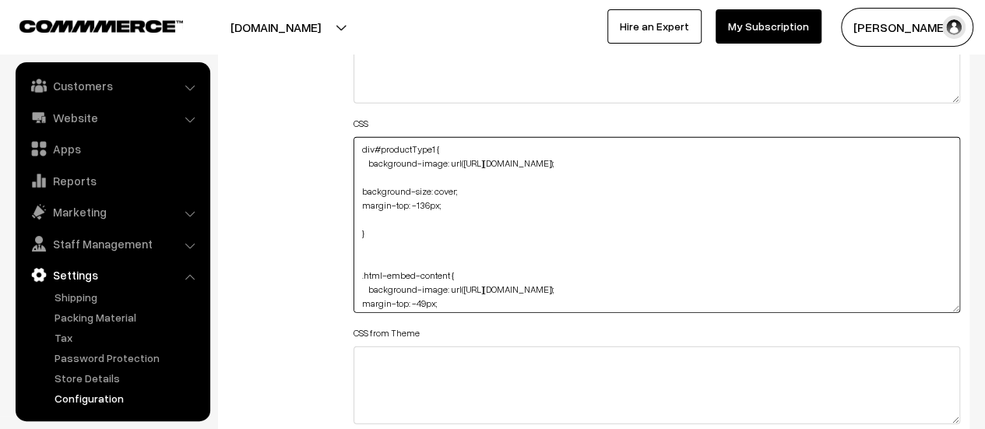
click at [424, 209] on textarea "div#productType1 { background-image: url([URL][DOMAIN_NAME]); background-size: …" at bounding box center [657, 225] width 607 height 176
click at [368, 212] on textarea "div#productType1 { background-image: url(https://i.ibb.co/BVR5Zk7P/Untitled-des…" at bounding box center [657, 225] width 607 height 176
paste textarea "max-width: max-content;"
drag, startPoint x: 483, startPoint y: 216, endPoint x: 449, endPoint y: 214, distance: 34.3
click at [449, 214] on textarea "div#productType1 { background-image: url(https://i.ibb.co/BVR5Zk7P/Untitled-des…" at bounding box center [657, 225] width 607 height 176
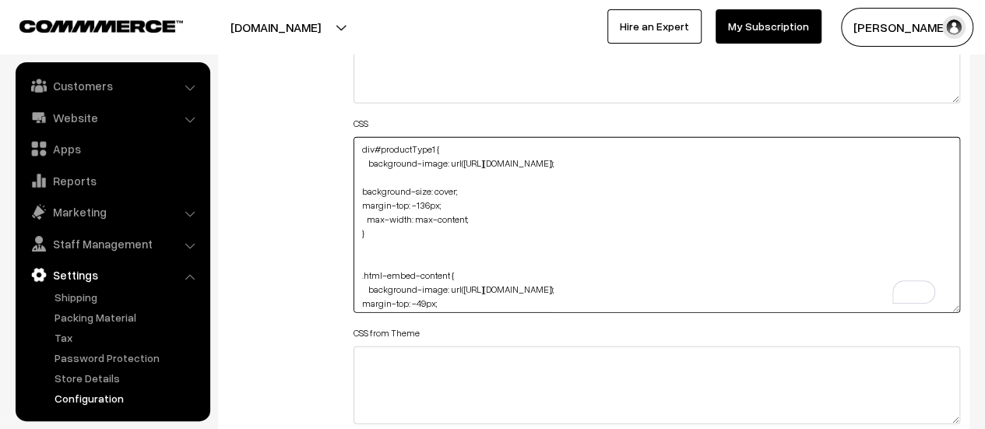
click at [458, 214] on textarea "div#productType1 { background-image: url(https://i.ibb.co/BVR5Zk7P/Untitled-des…" at bounding box center [657, 225] width 607 height 176
drag, startPoint x: 464, startPoint y: 213, endPoint x: 416, endPoint y: 214, distance: 48.3
click at [416, 214] on textarea "div#productType1 { background-image: url(https://i.ibb.co/BVR5Zk7P/Untitled-des…" at bounding box center [657, 225] width 607 height 176
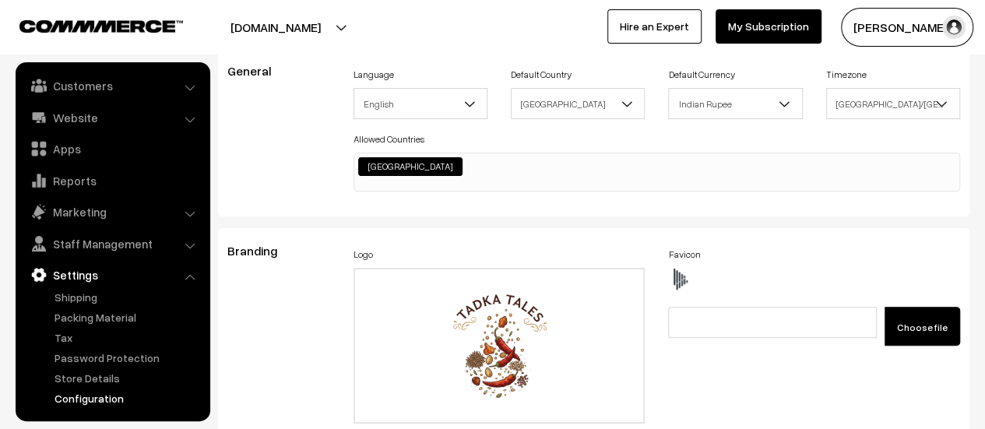
scroll to position [0, 0]
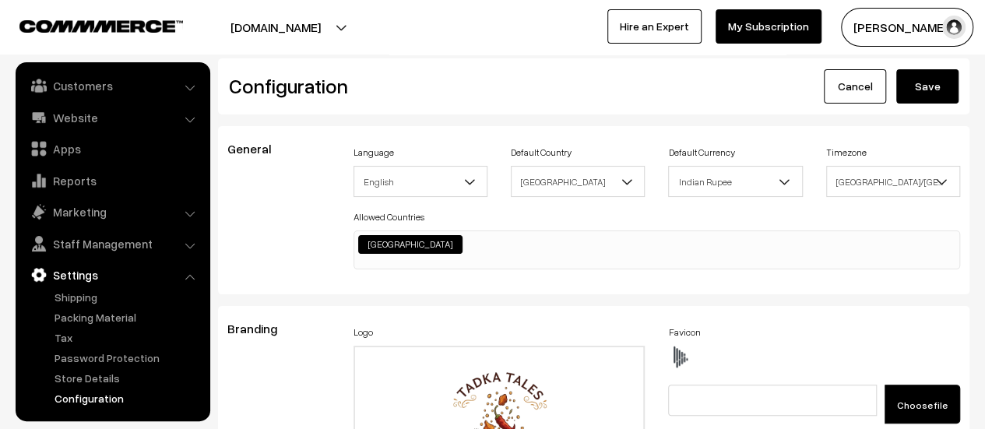
type textarea "div#productType1 { background-image: url([URL][DOMAIN_NAME]); background-size: …"
click at [921, 91] on button "Save" at bounding box center [927, 86] width 62 height 34
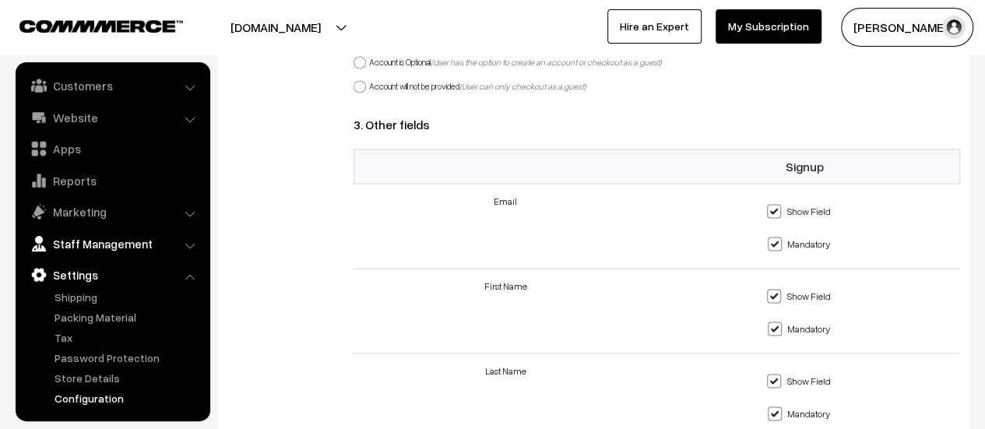
scroll to position [1402, 0]
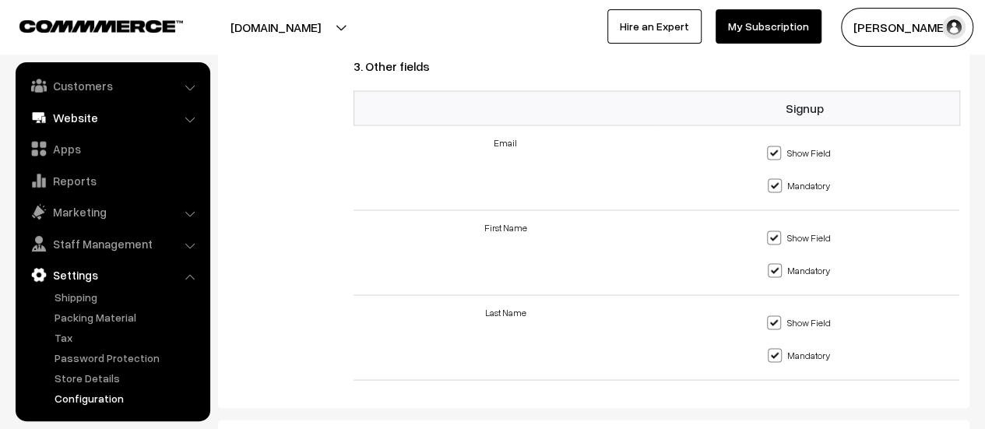
click at [76, 117] on link "Website" at bounding box center [111, 118] width 185 height 28
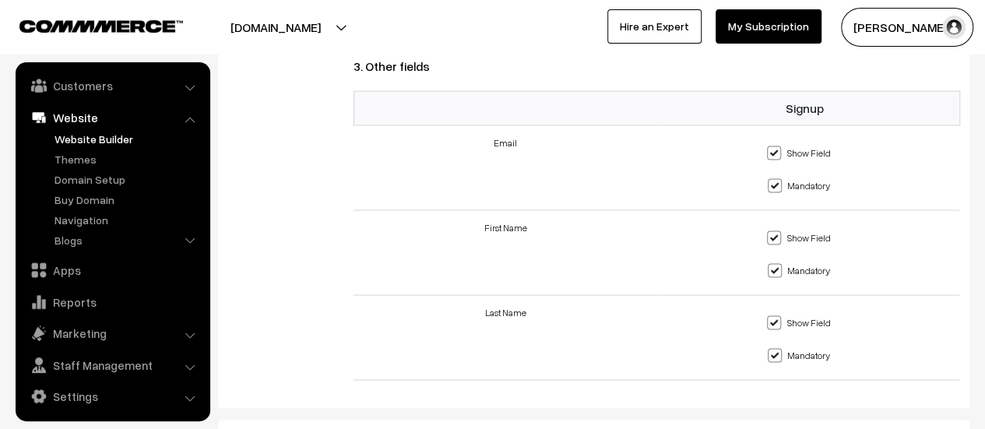
click at [76, 139] on link "Website Builder" at bounding box center [128, 139] width 154 height 16
